Goal: Task Accomplishment & Management: Complete application form

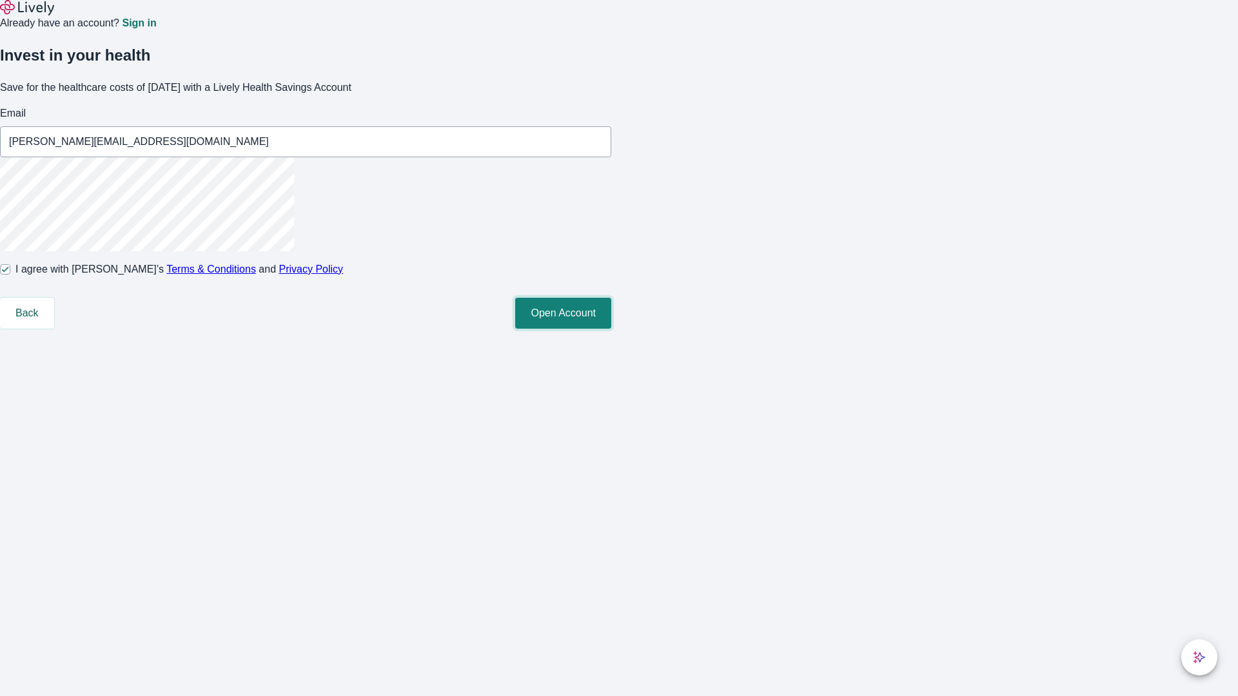
click at [611, 329] on button "Open Account" at bounding box center [563, 313] width 96 height 31
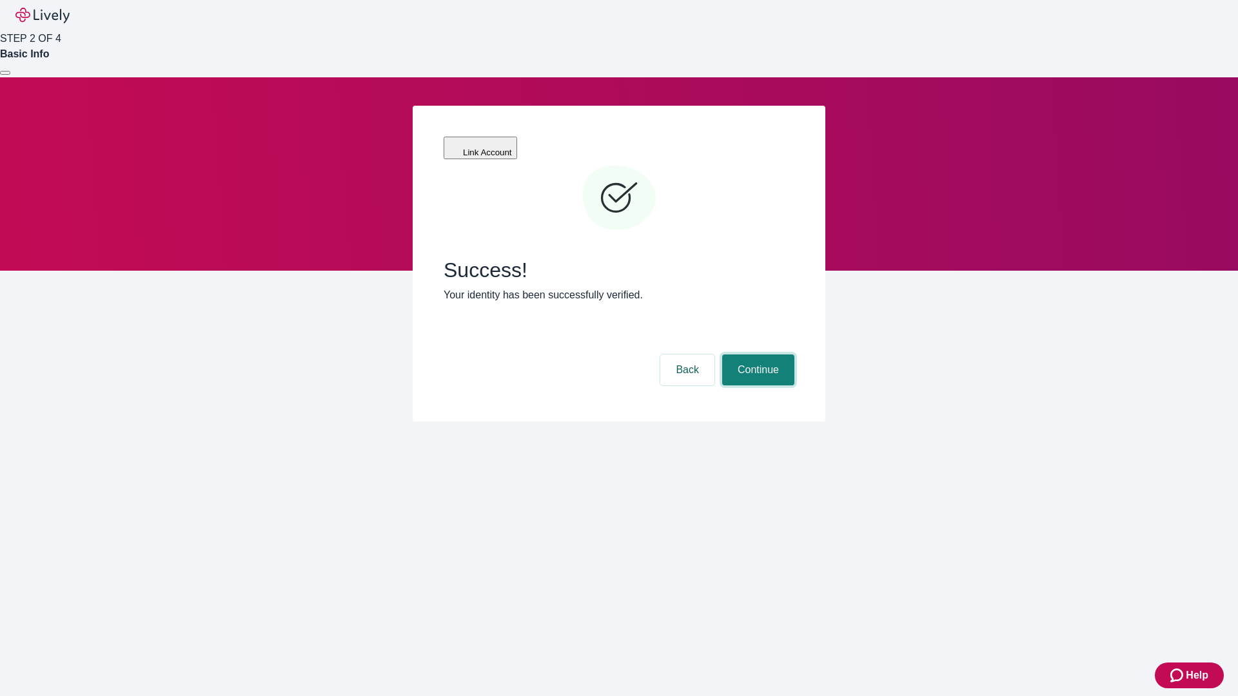
click at [756, 355] on button "Continue" at bounding box center [758, 370] width 72 height 31
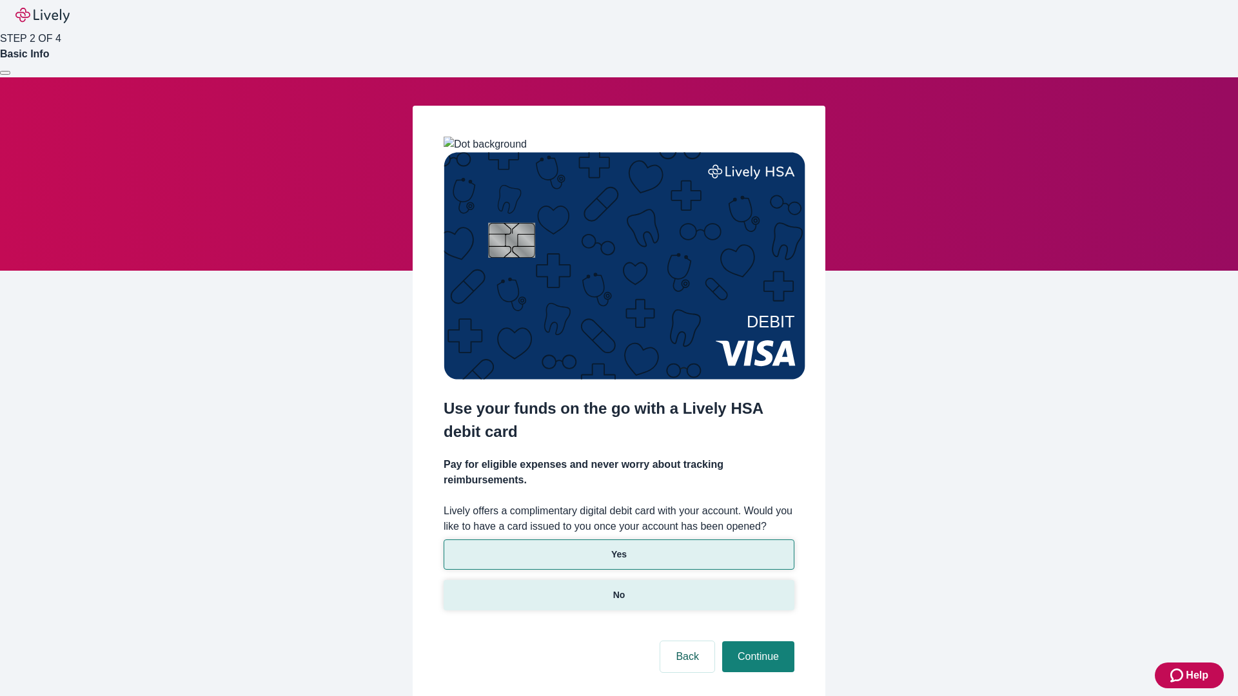
click at [618, 589] on p "No" at bounding box center [619, 596] width 12 height 14
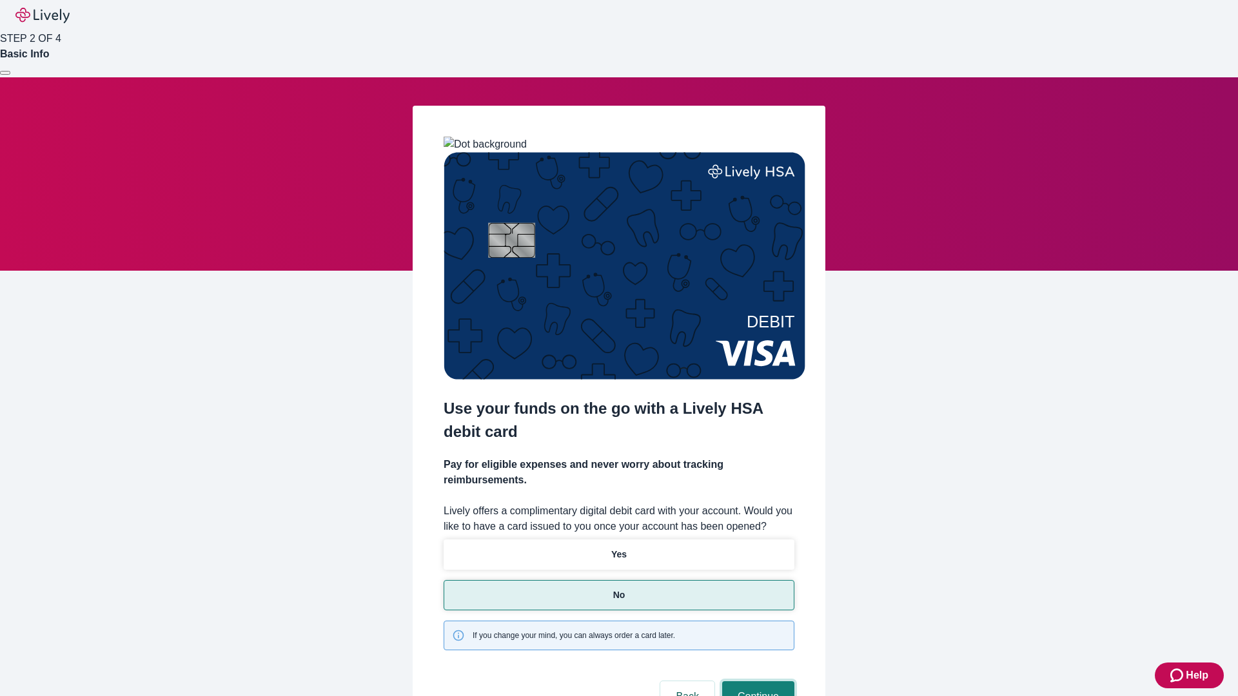
click at [756, 681] on button "Continue" at bounding box center [758, 696] width 72 height 31
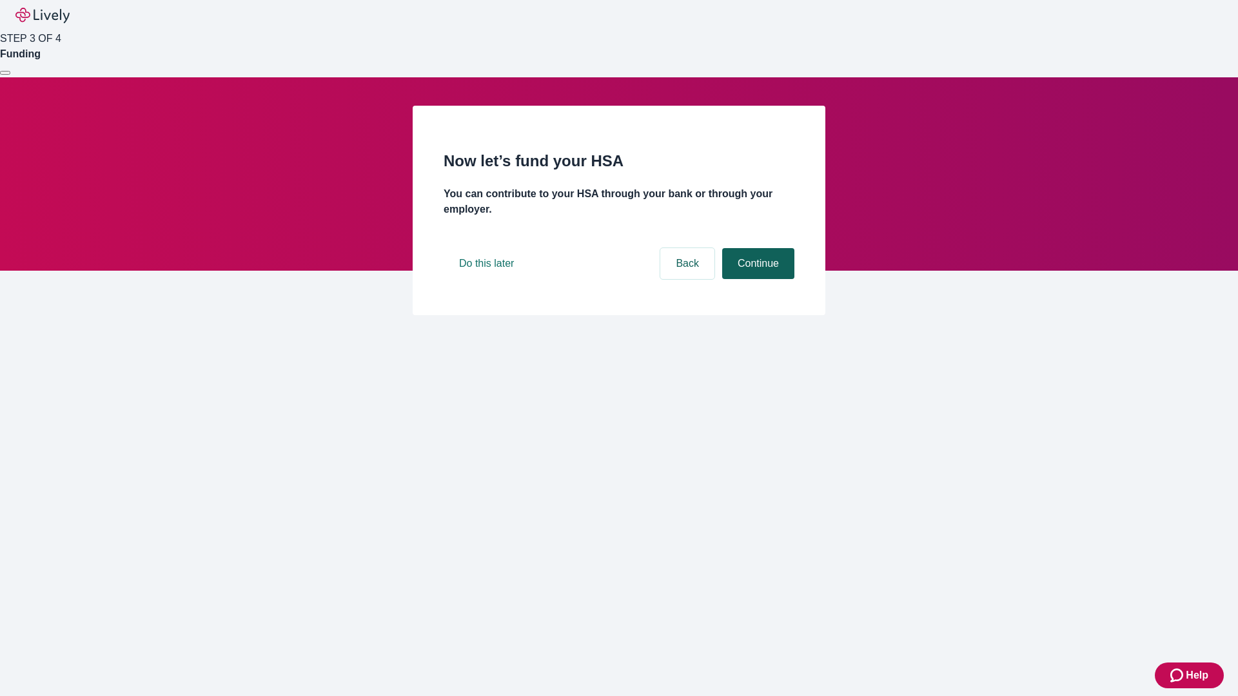
click at [756, 279] on button "Continue" at bounding box center [758, 263] width 72 height 31
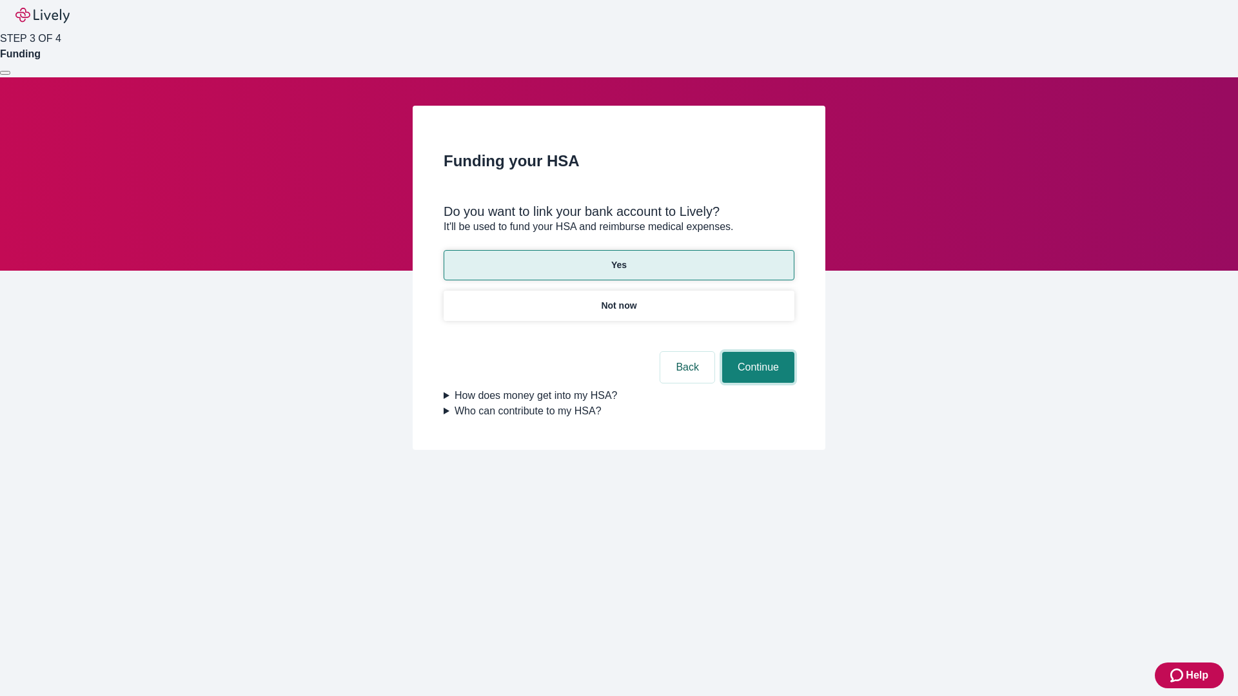
click at [756, 352] on button "Continue" at bounding box center [758, 367] width 72 height 31
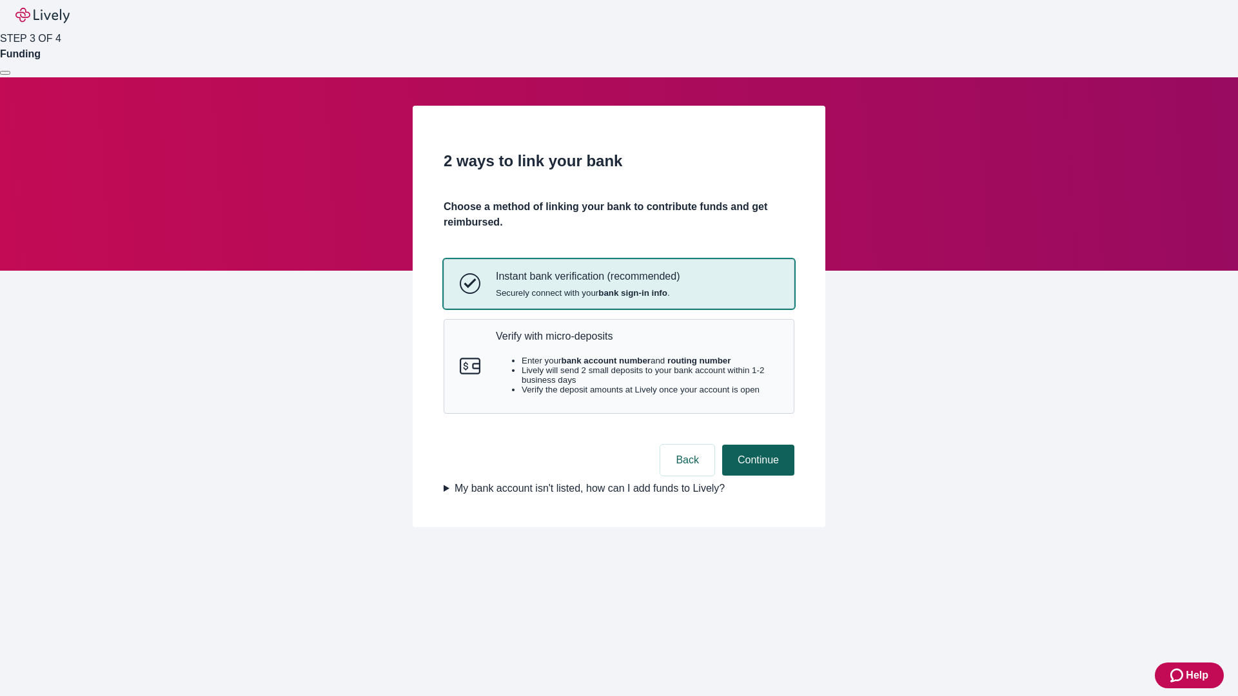
click at [636, 342] on p "Verify with micro-deposits" at bounding box center [637, 336] width 282 height 12
click at [756, 476] on button "Continue" at bounding box center [758, 460] width 72 height 31
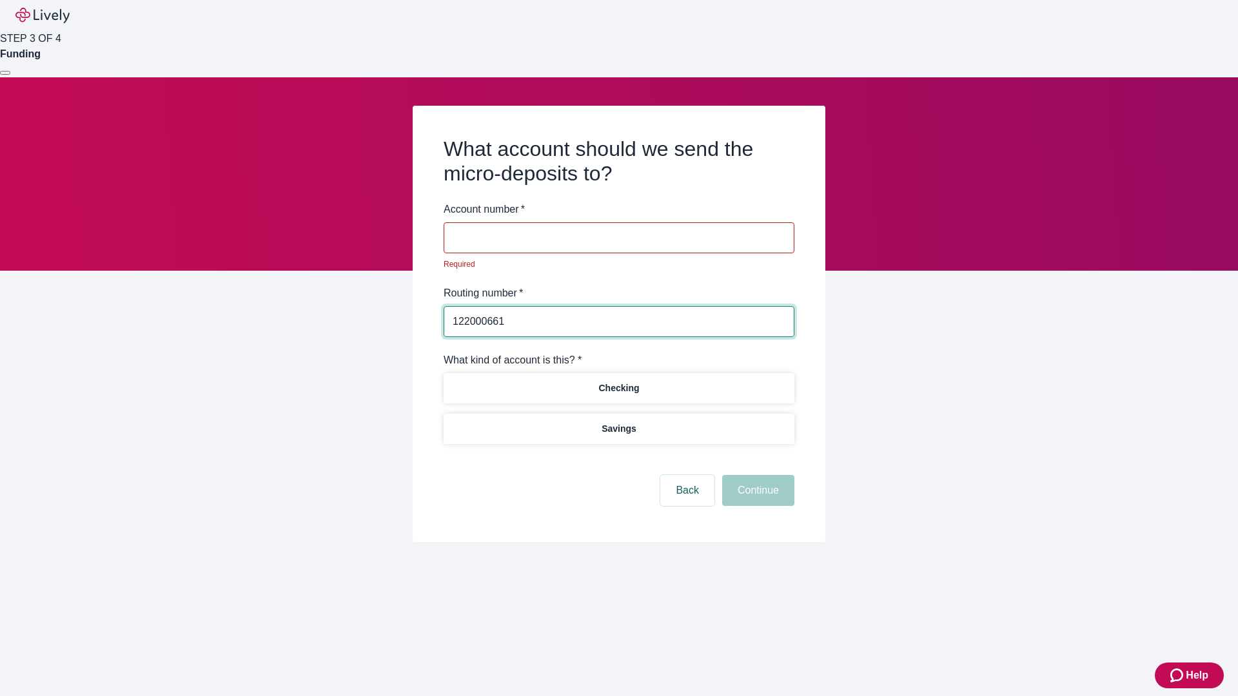
type input "122000661"
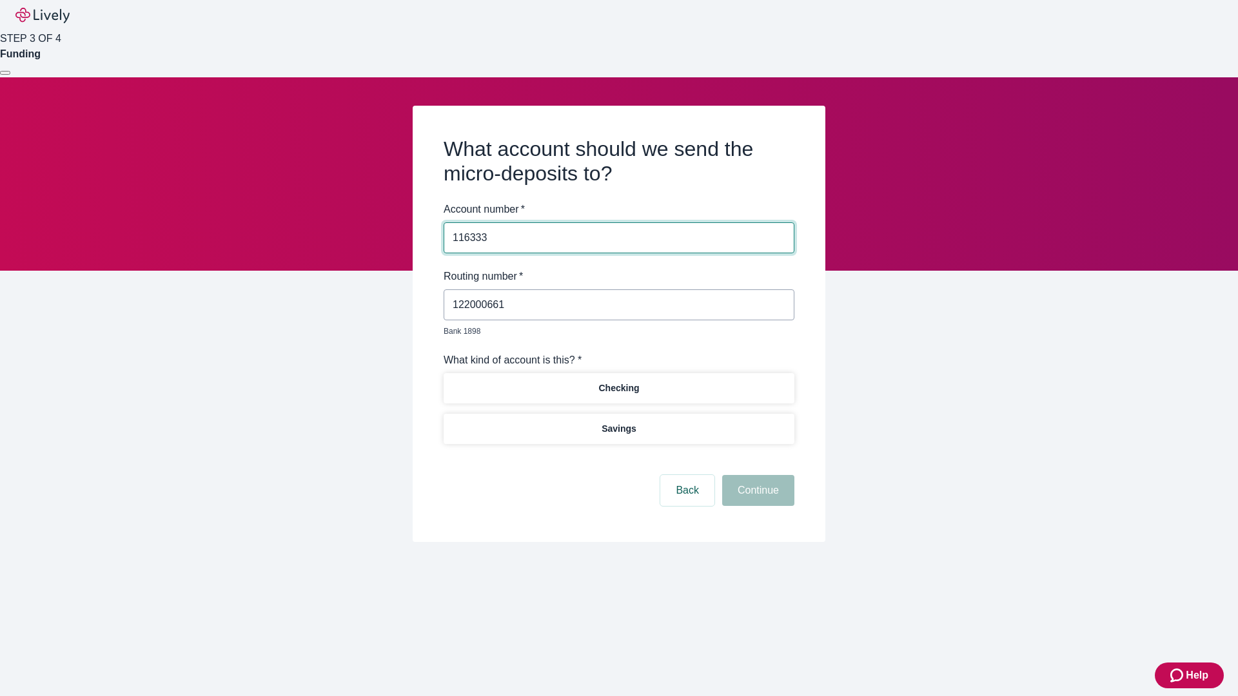
type input "116333"
click at [618, 382] on p "Checking" at bounding box center [618, 389] width 41 height 14
click at [756, 476] on button "Continue" at bounding box center [758, 490] width 72 height 31
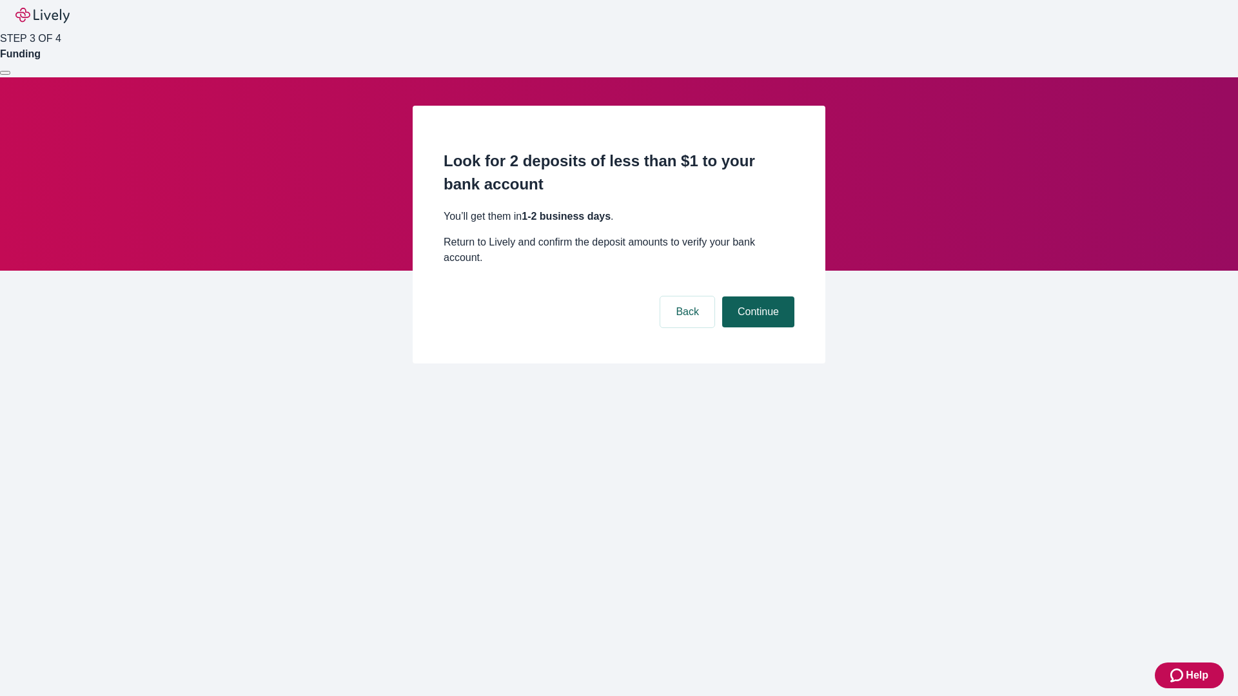
click at [756, 297] on button "Continue" at bounding box center [758, 312] width 72 height 31
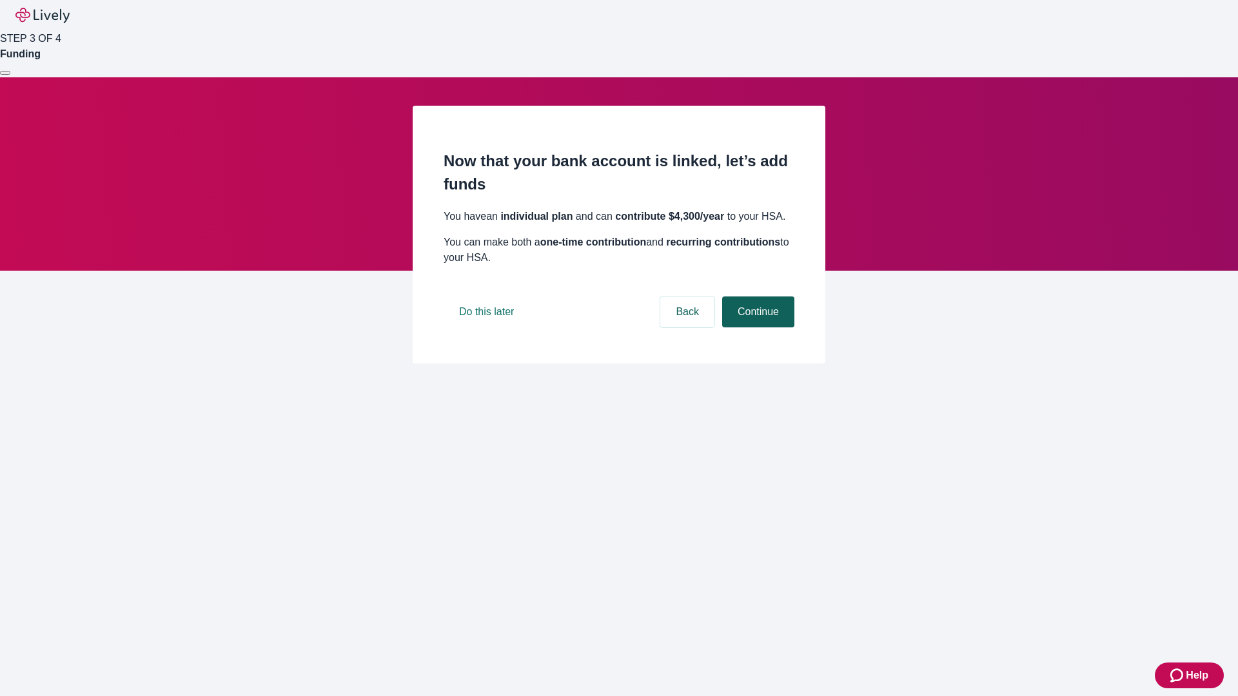
click at [756, 327] on button "Continue" at bounding box center [758, 312] width 72 height 31
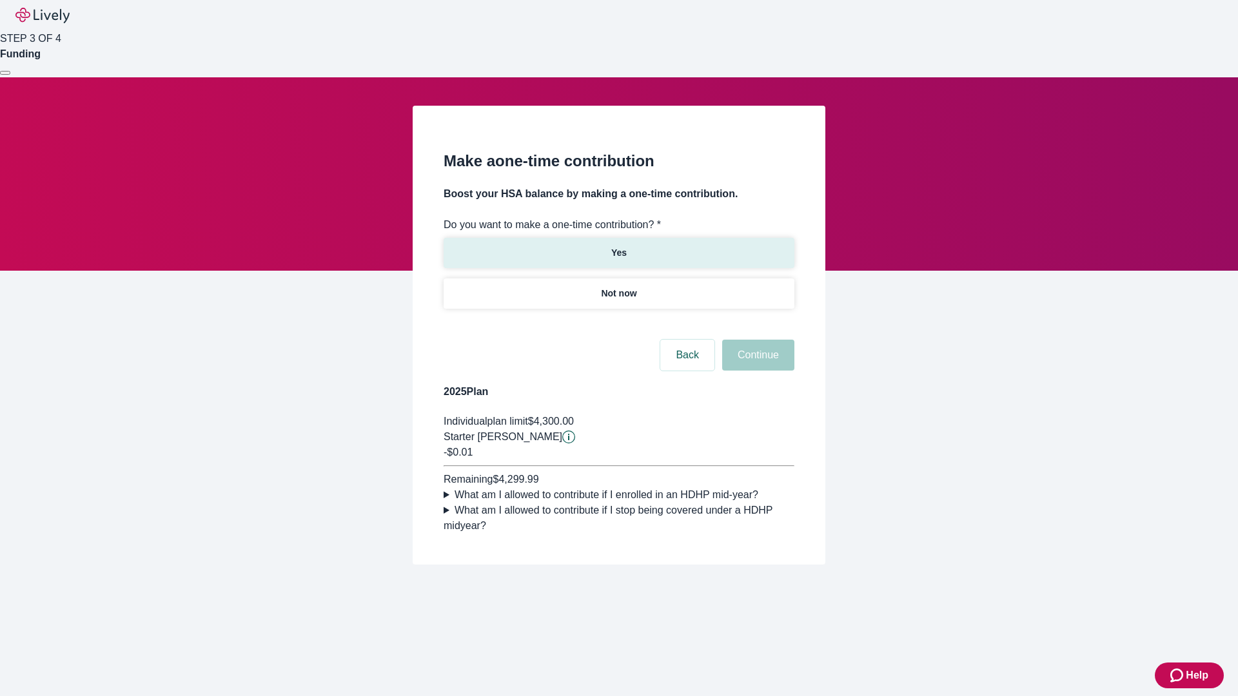
click at [618, 246] on p "Yes" at bounding box center [618, 253] width 15 height 14
